Goal: Task Accomplishment & Management: Check status

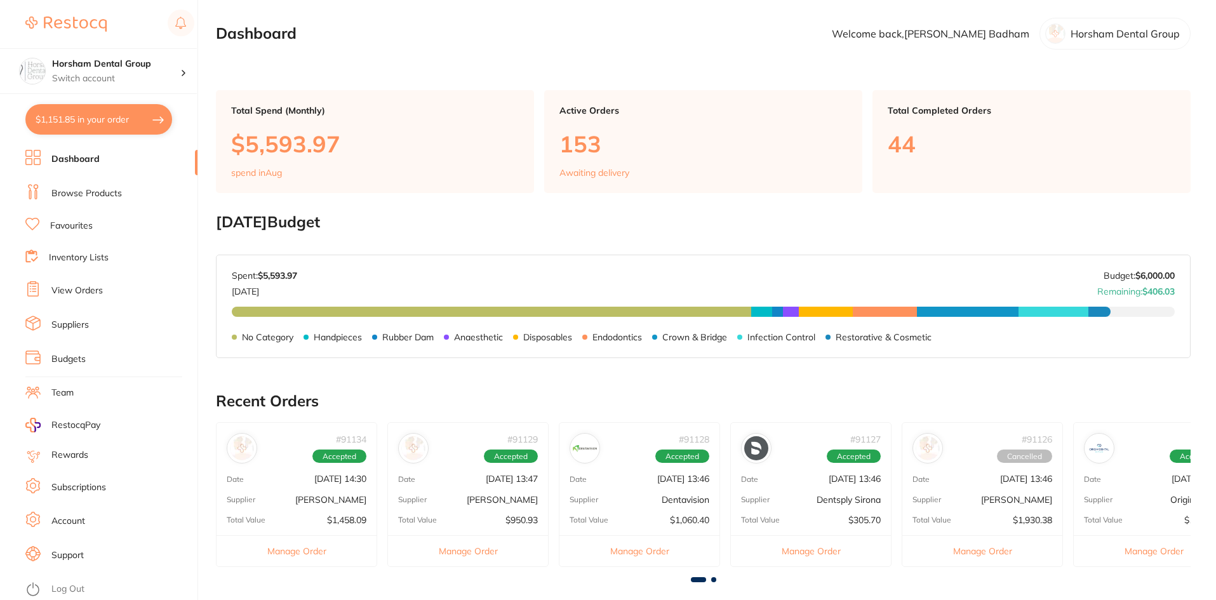
click at [143, 119] on button "$1,151.85 in your order" at bounding box center [98, 119] width 147 height 30
checkbox input "true"
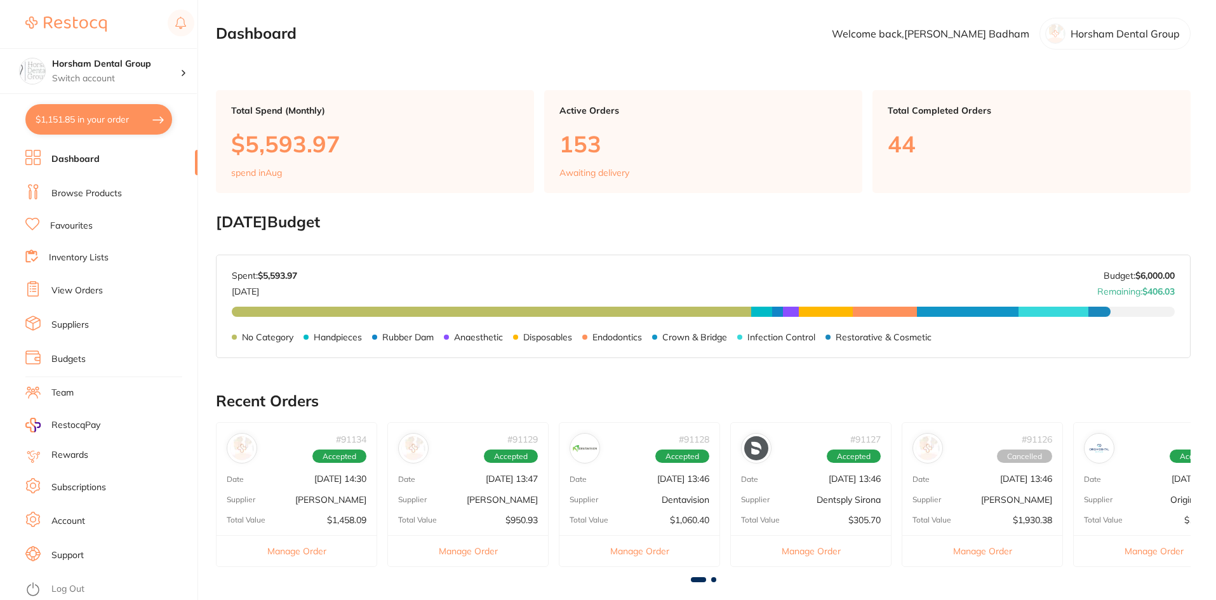
checkbox input "true"
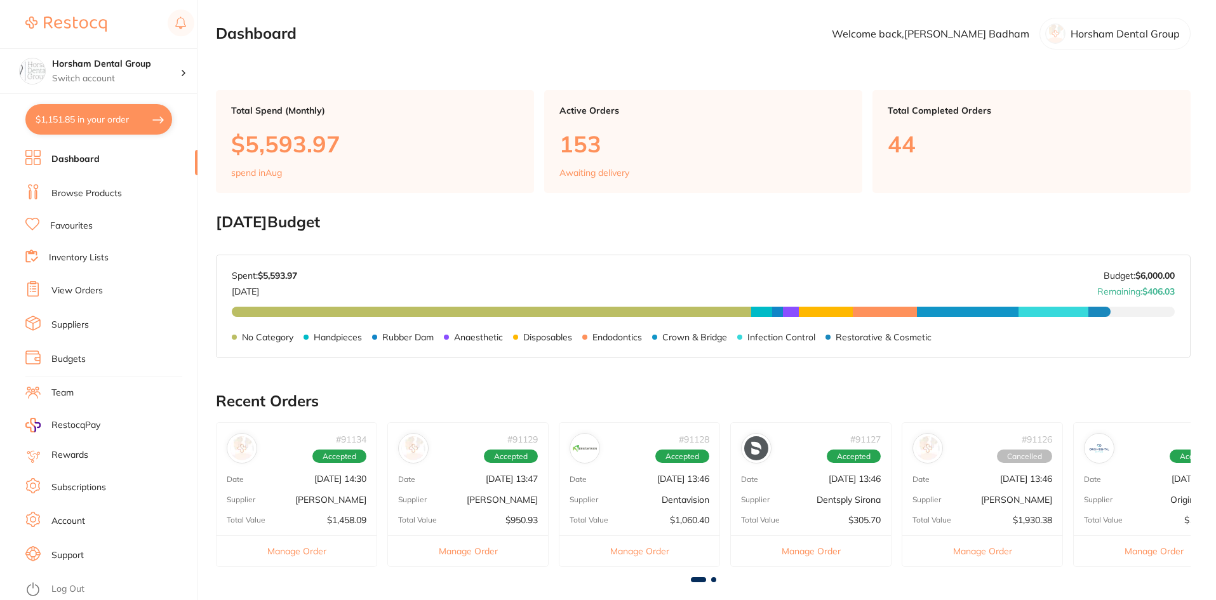
checkbox input "true"
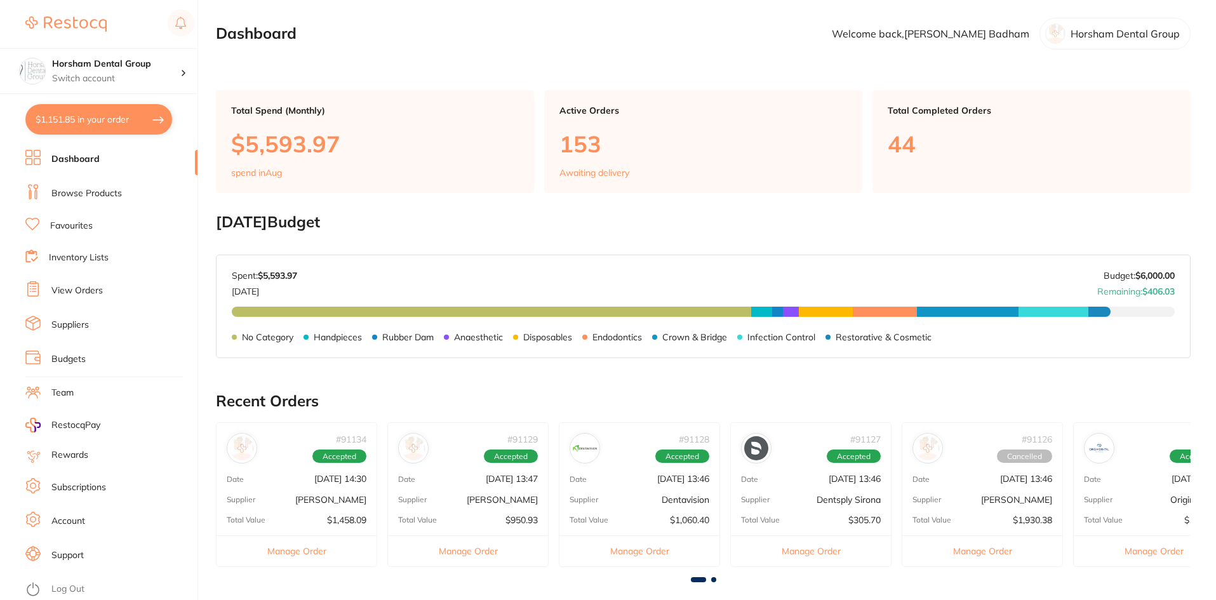
checkbox input "true"
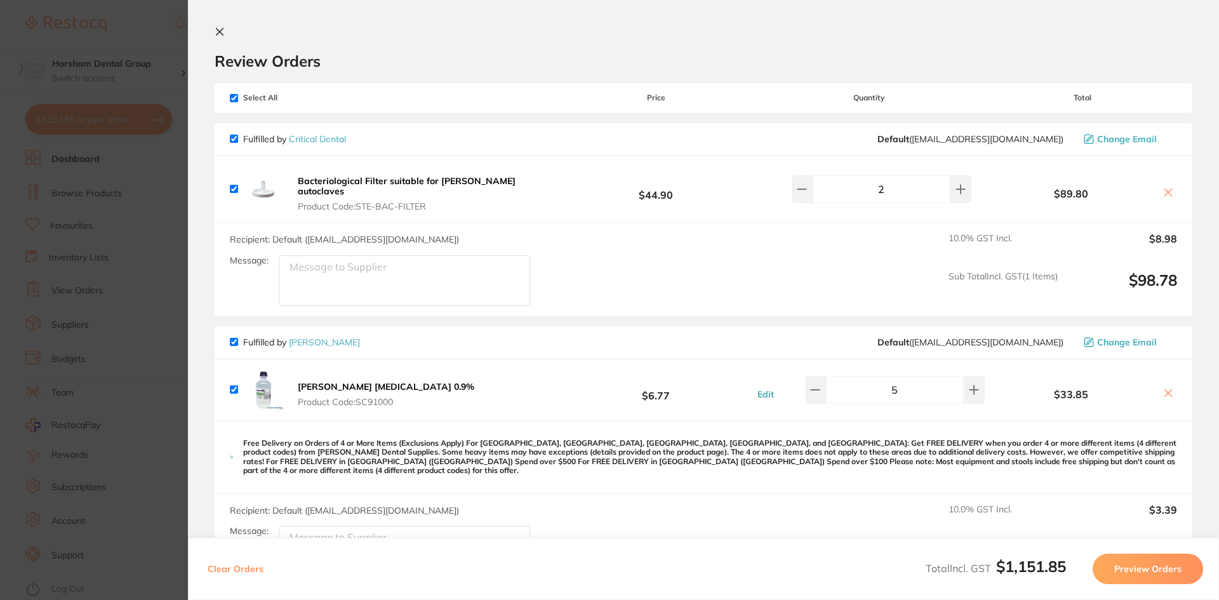
click at [85, 221] on section "Update RRP Set your pre negotiated price for this item. Item Agreed RRP (excl. …" at bounding box center [609, 300] width 1219 height 600
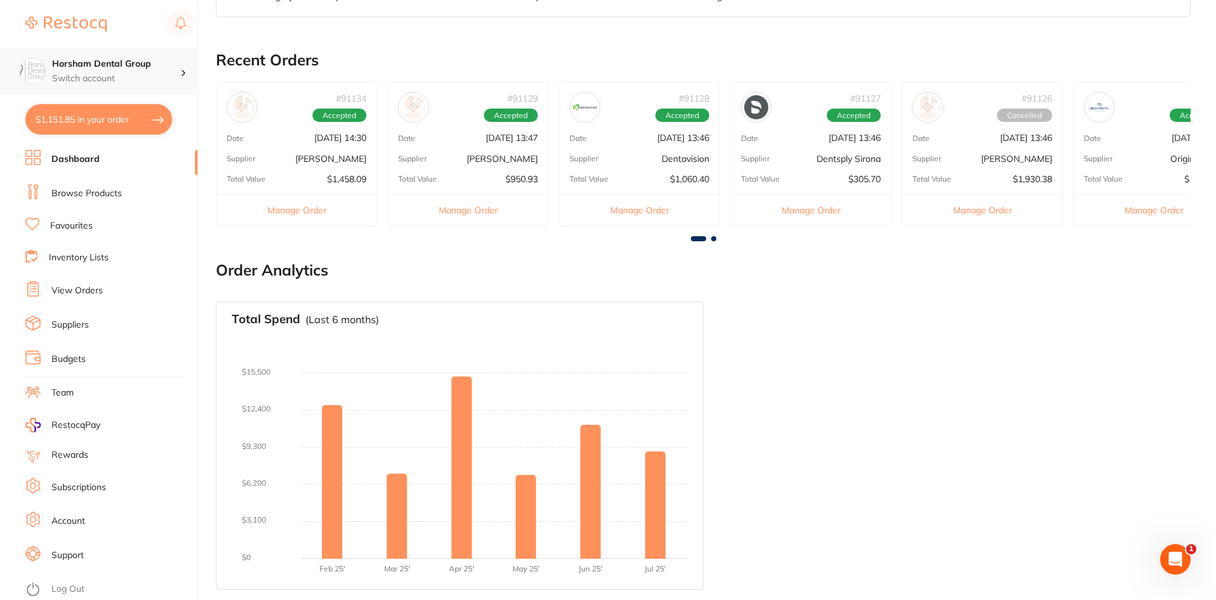
click at [150, 85] on div "Horsham Dental Group Switch account" at bounding box center [98, 71] width 197 height 46
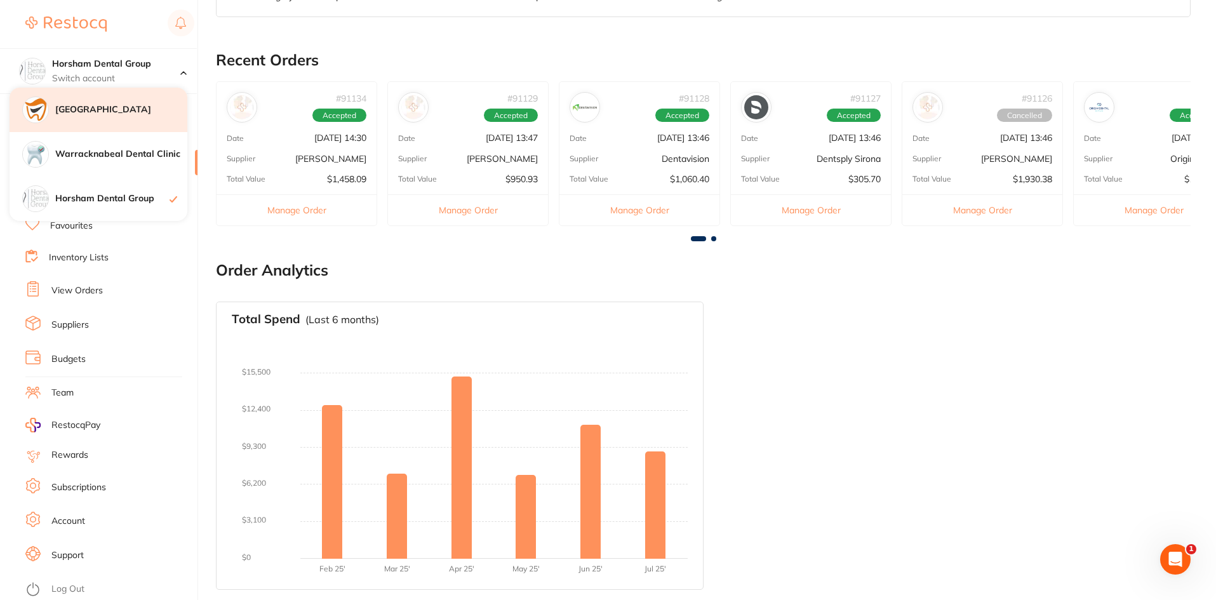
click at [145, 117] on div "[GEOGRAPHIC_DATA]" at bounding box center [99, 110] width 178 height 44
checkbox input "false"
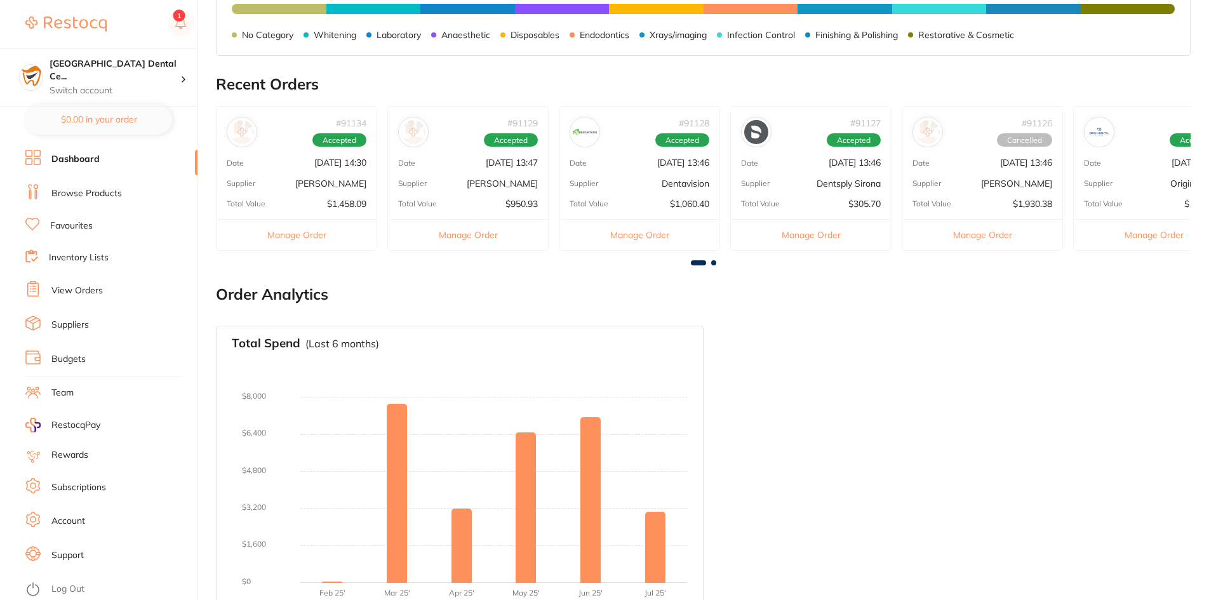
scroll to position [406, 0]
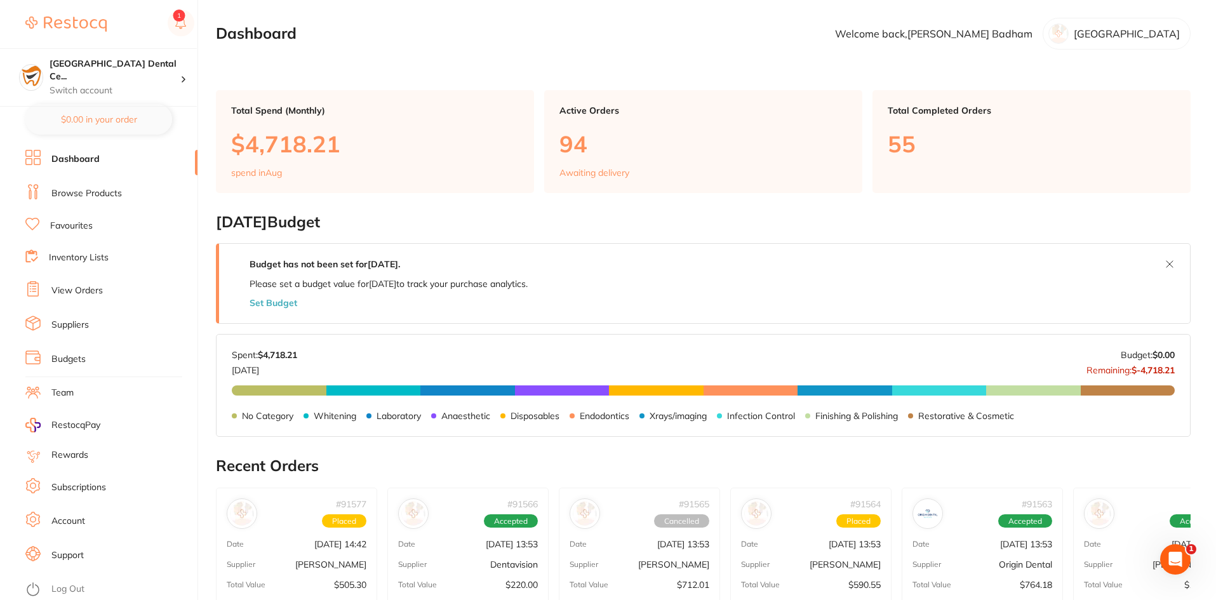
click at [83, 287] on link "View Orders" at bounding box center [76, 290] width 51 height 13
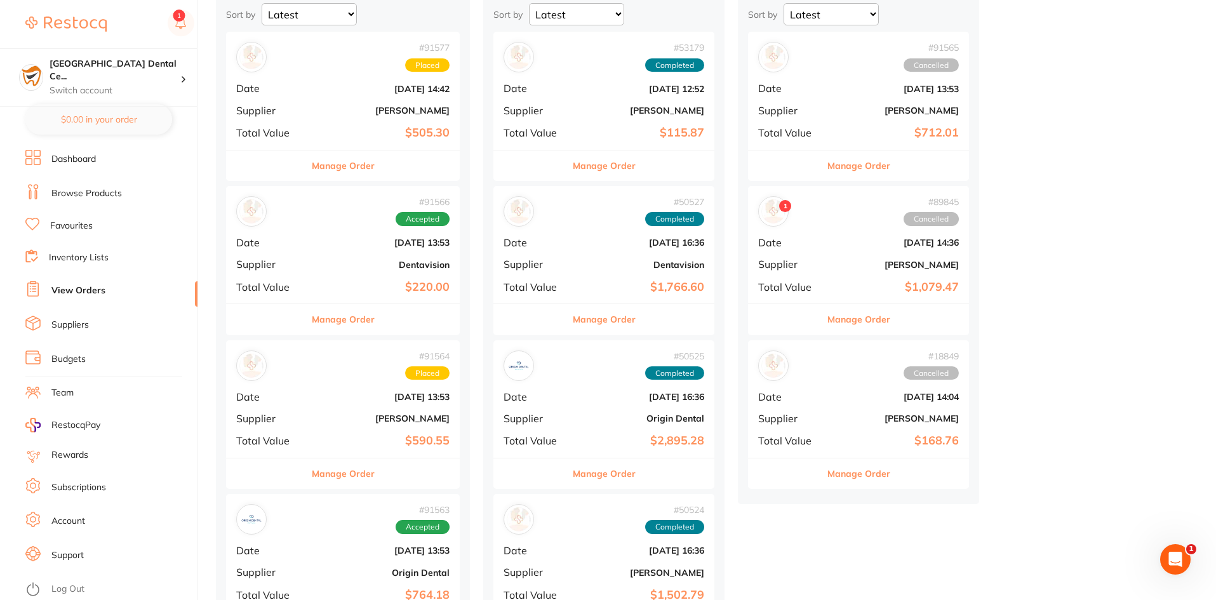
scroll to position [254, 0]
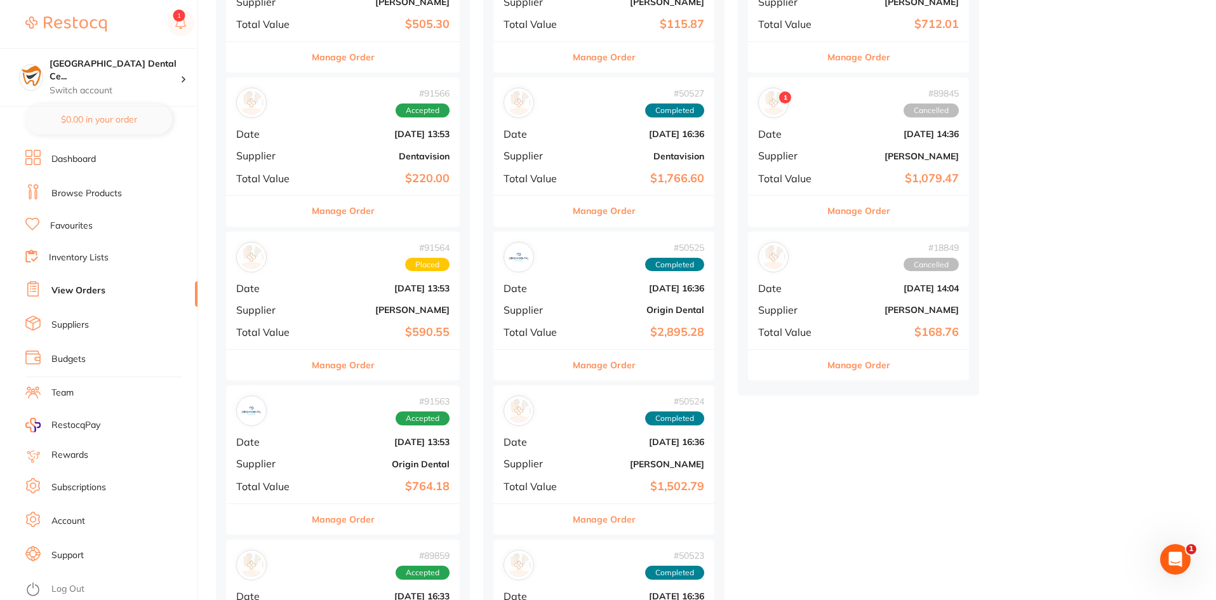
click at [363, 368] on button "Manage Order" at bounding box center [343, 365] width 63 height 30
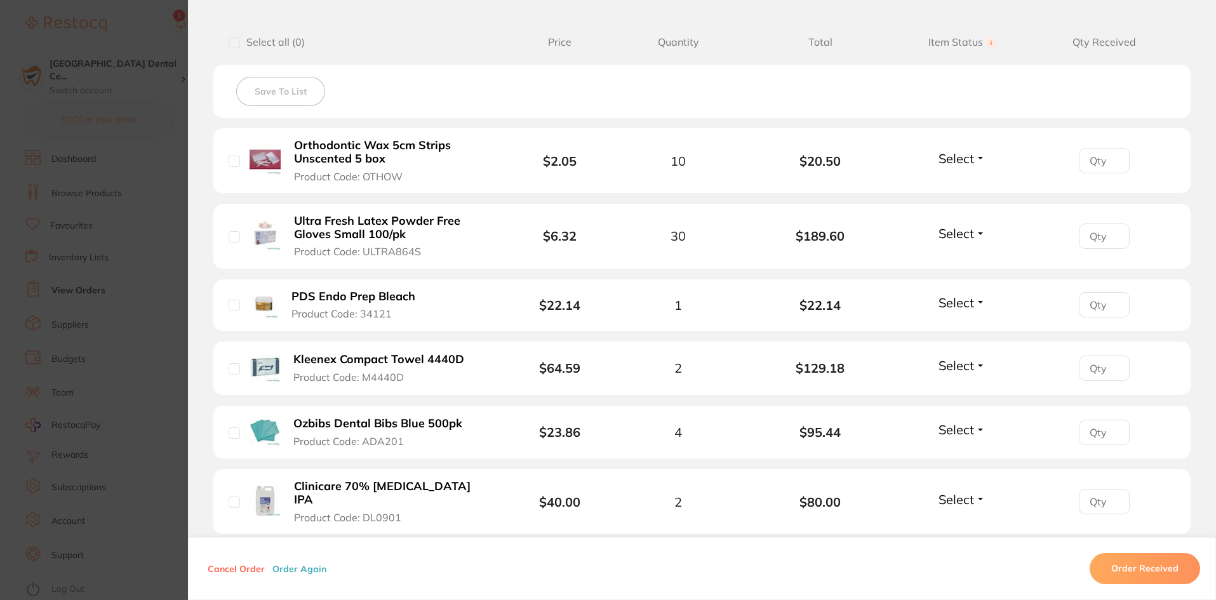
click at [162, 98] on section "Order ID: Restocq- 91564 Order Information Placed Order Order Date Aug 27 2025,…" at bounding box center [608, 300] width 1216 height 600
